Goal: Complete application form

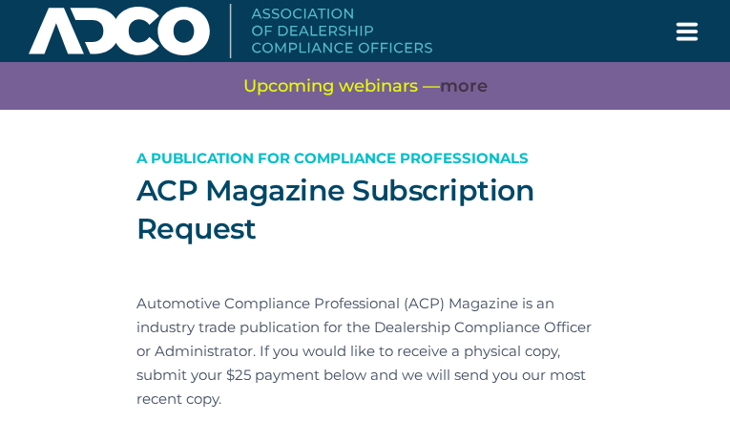
type input "GPZVzFiWjxBd"
type input "[EMAIL_ADDRESS][DOMAIN_NAME]"
type input "coAhsHKToLVWVdt"
type input "CakTyfyYhO"
type input "BUTFPQoNvEHYGr"
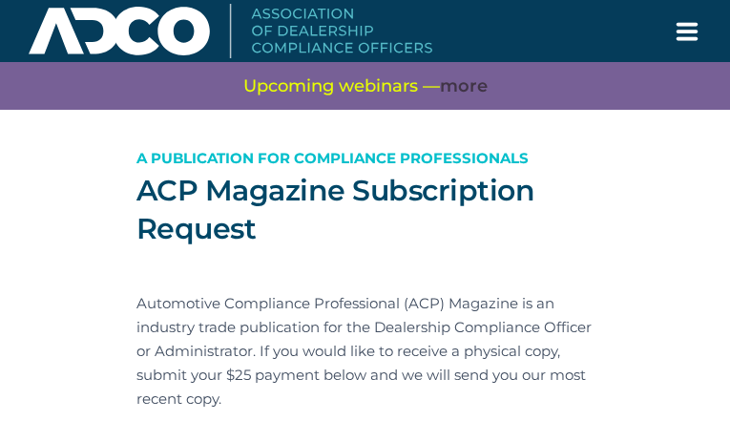
type input "WFGLiBEppKHH"
type input "KwhAXhGAQqIXMWzv"
type input "pwXQVLPLXkgyUU"
type input "jDDTkmgKKKZHMNZ"
type input "LeiRudrN"
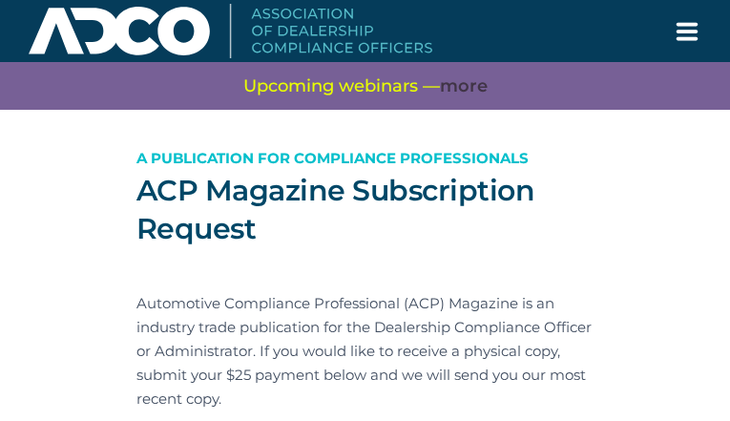
type input "gEFYOqtZAF"
type input "BUtbMaqqOkSGWP"
